Goal: Task Accomplishment & Management: Manage account settings

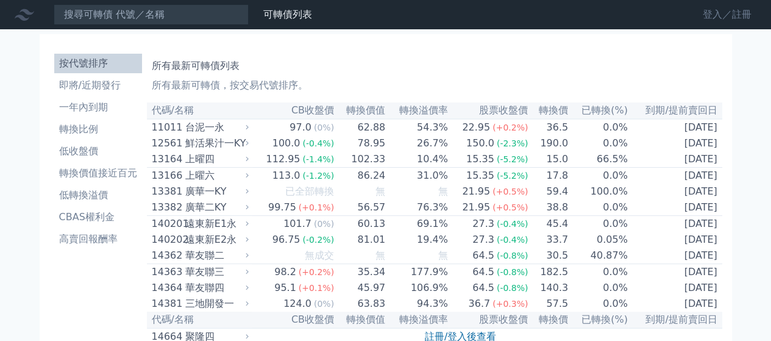
click at [710, 18] on link "登入／註冊" at bounding box center [727, 14] width 68 height 19
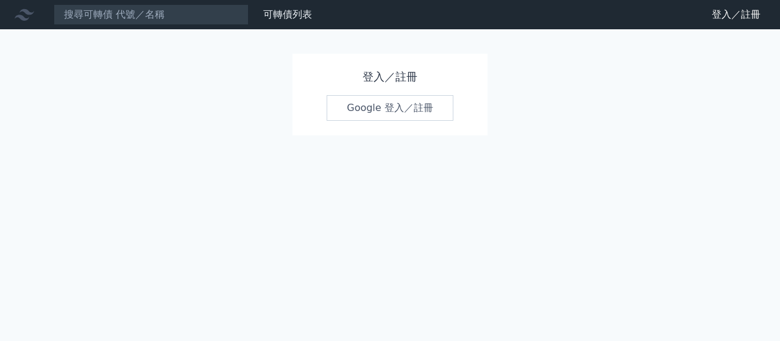
click at [359, 105] on link "Google 登入／註冊" at bounding box center [390, 108] width 127 height 26
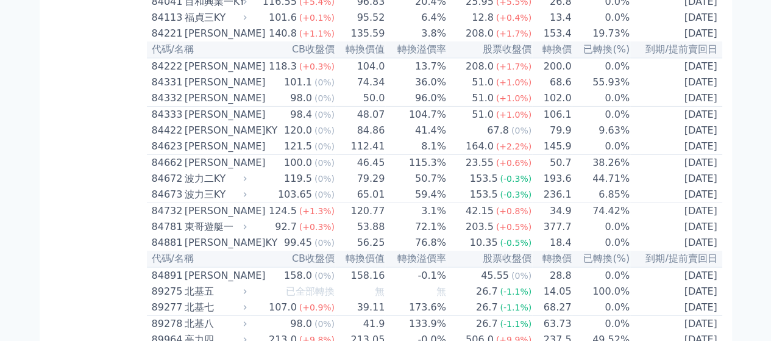
scroll to position [6397, 0]
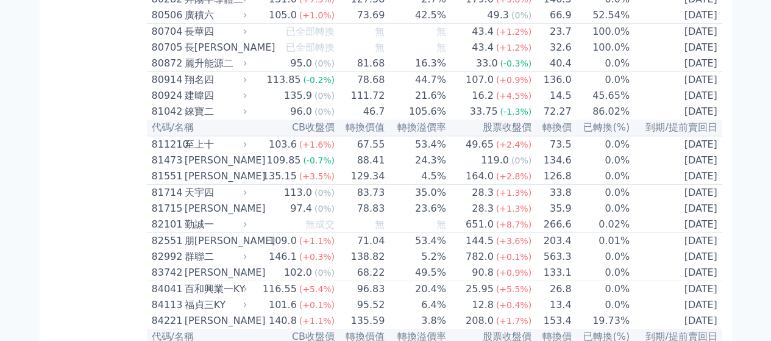
scroll to position [6680, 0]
